Goal: Navigation & Orientation: Understand site structure

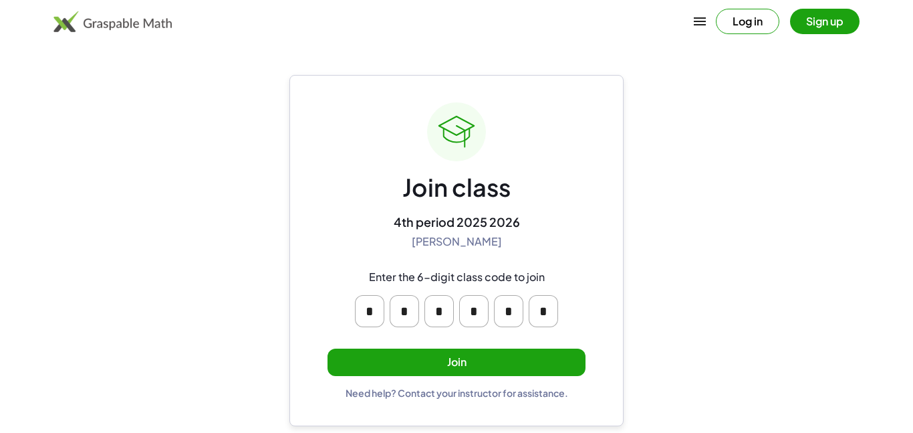
click at [455, 357] on button "Join" at bounding box center [457, 361] width 258 height 27
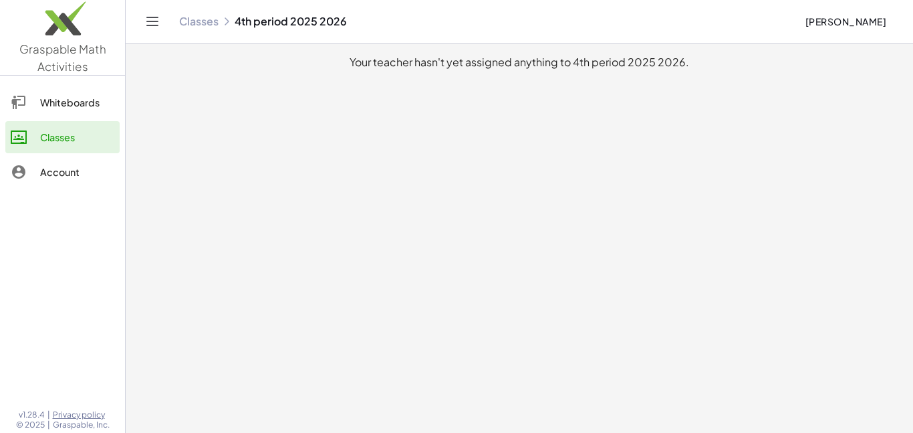
click at [53, 107] on div "Whiteboards" at bounding box center [77, 102] width 74 height 16
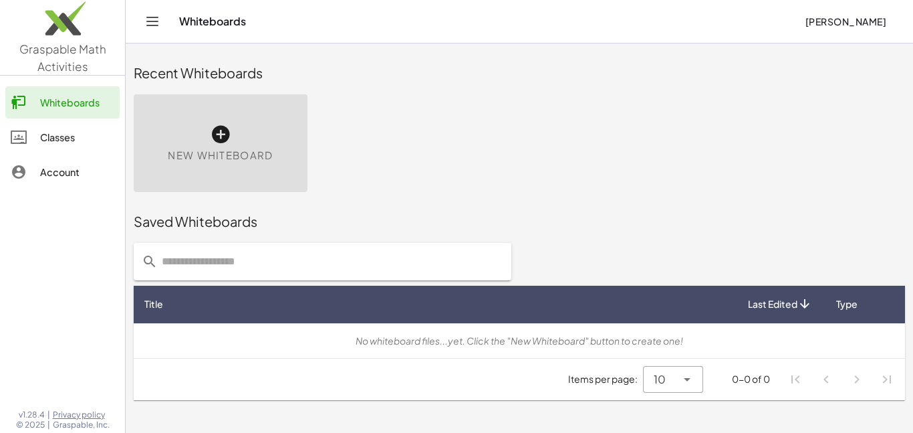
click at [57, 136] on div "Classes" at bounding box center [77, 137] width 74 height 16
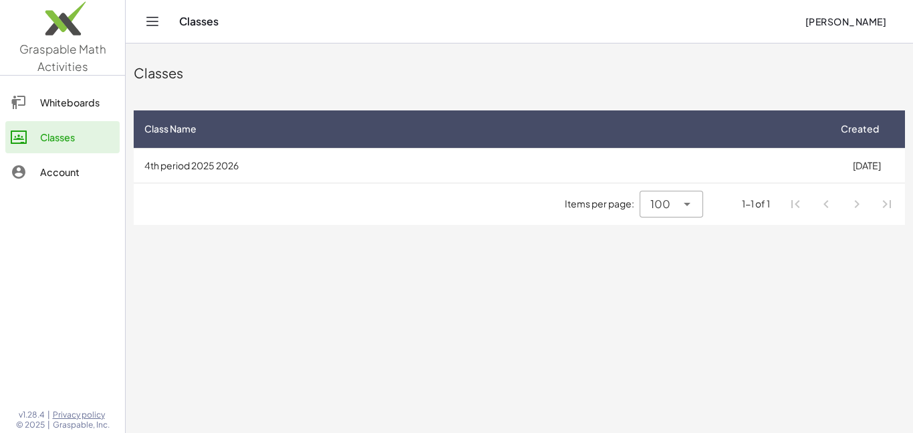
click at [74, 168] on div "Account" at bounding box center [77, 172] width 74 height 16
